Goal: Check status: Check status

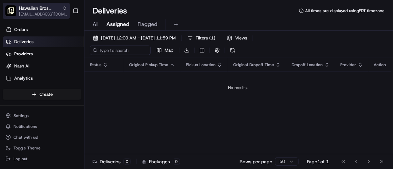
click at [48, 12] on span "[EMAIL_ADDRESS][DOMAIN_NAME]" at bounding box center [43, 13] width 48 height 5
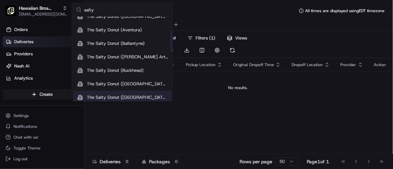
scroll to position [30, 0]
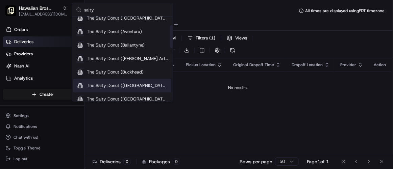
type input "salty"
click at [109, 88] on div "The Salty Donut ([GEOGRAPHIC_DATA])" at bounding box center [122, 86] width 98 height 14
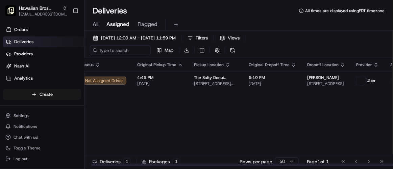
scroll to position [0, 5]
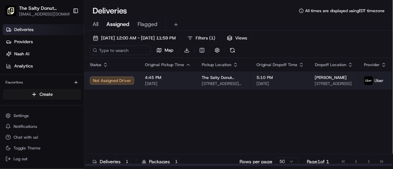
click at [179, 80] on span "4:45 PM" at bounding box center [168, 77] width 46 height 5
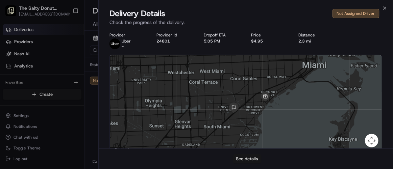
click at [250, 159] on button "See details" at bounding box center [247, 158] width 28 height 9
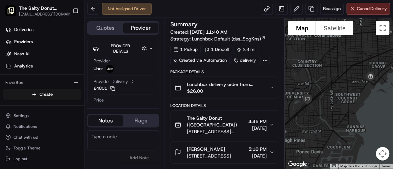
click at [275, 124] on button "The Salty Donut (Coconut Grove) 2983 McFarlane Rd, Miami, FL 33133, USA 4:45 PM…" at bounding box center [225, 125] width 108 height 28
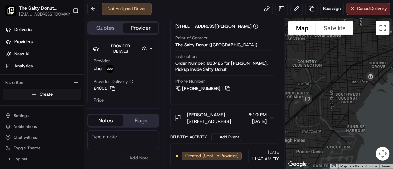
scroll to position [222, 0]
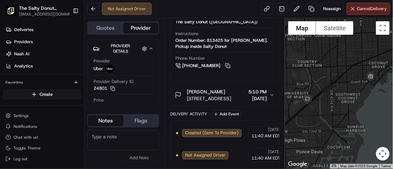
click at [276, 92] on button "Meher Mangat 1101 Stanford Dr, Coral Gables, FL 33146, USA 5:10 PM 08/18/2025" at bounding box center [225, 95] width 108 height 22
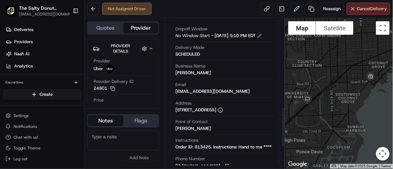
scroll to position [288, 0]
